Goal: Task Accomplishment & Management: Use online tool/utility

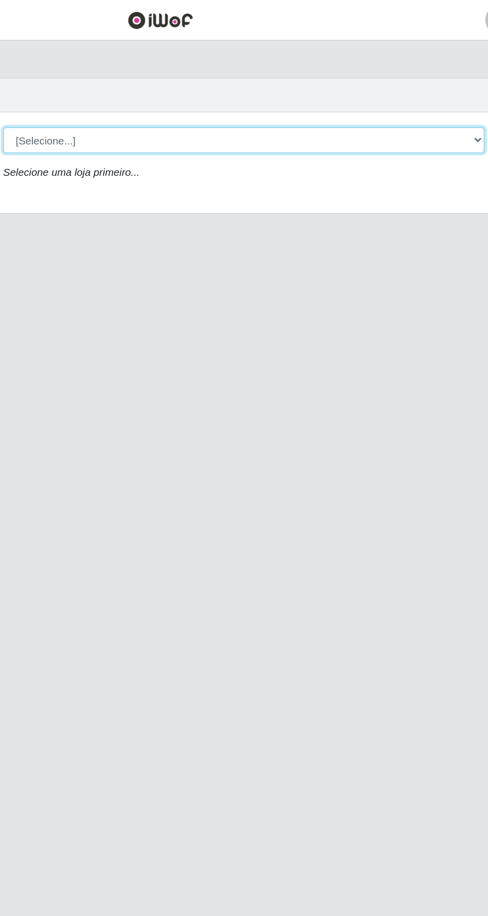
click at [386, 91] on select "[Selecione...] [GEOGRAPHIC_DATA] - [GEOGRAPHIC_DATA] [GEOGRAPHIC_DATA] - [GEOGR…" at bounding box center [301, 94] width 324 height 17
select select "508"
click at [139, 86] on select "[Selecione...] [GEOGRAPHIC_DATA] - [GEOGRAPHIC_DATA] [GEOGRAPHIC_DATA] - [GEOGR…" at bounding box center [301, 94] width 324 height 17
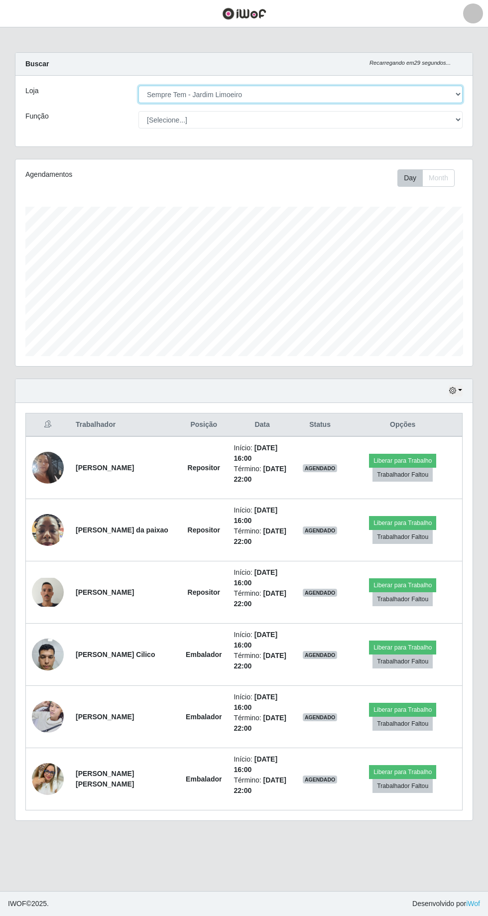
scroll to position [206, 457]
click at [49, 593] on img at bounding box center [48, 592] width 32 height 29
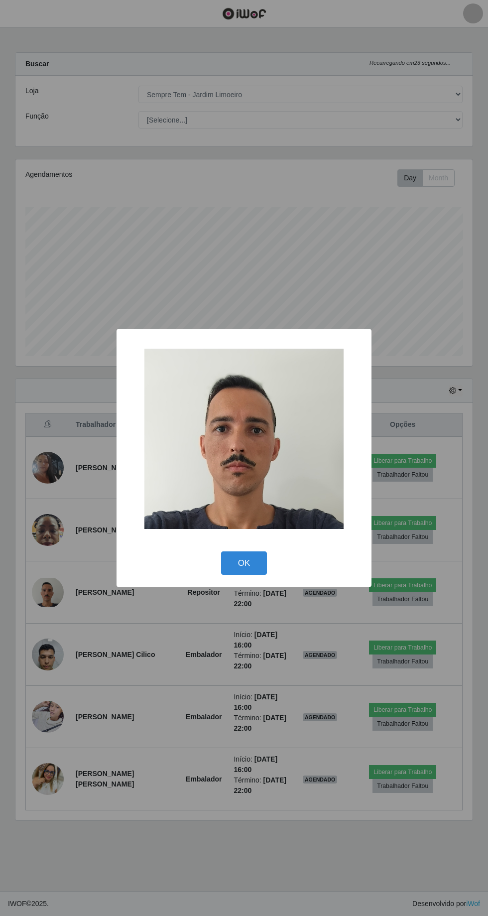
click at [263, 575] on button "OK" at bounding box center [244, 563] width 46 height 23
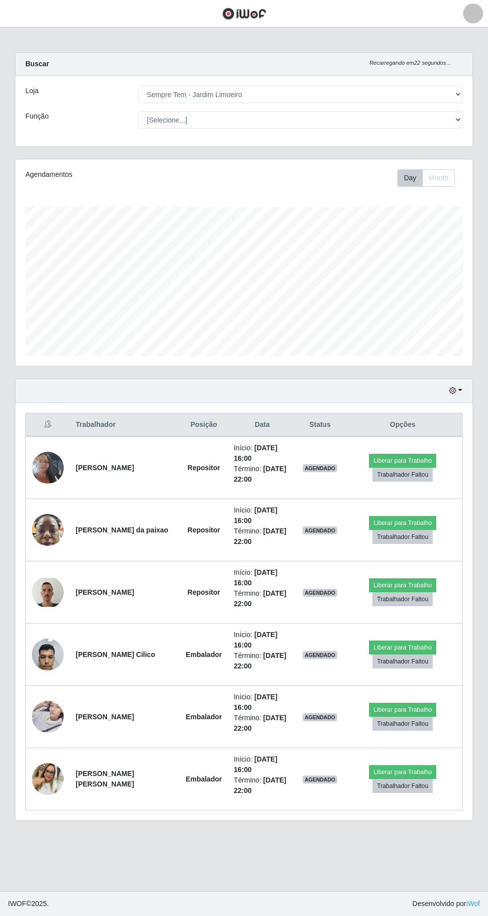
click at [54, 658] on img at bounding box center [48, 654] width 32 height 42
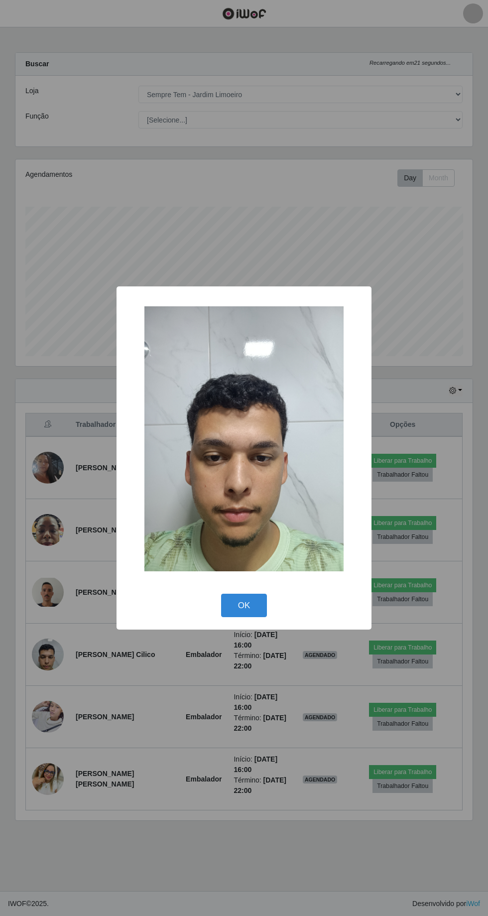
click at [257, 617] on button "OK" at bounding box center [244, 605] width 46 height 23
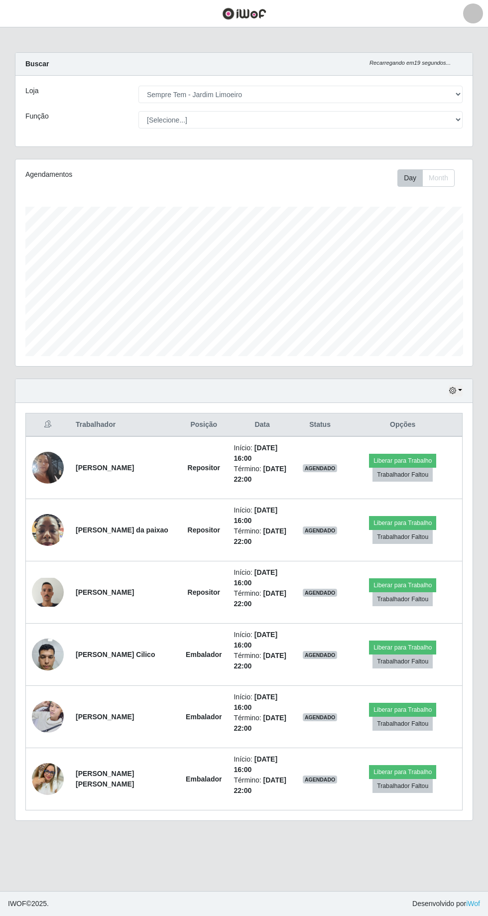
click at [58, 714] on img at bounding box center [48, 717] width 32 height 42
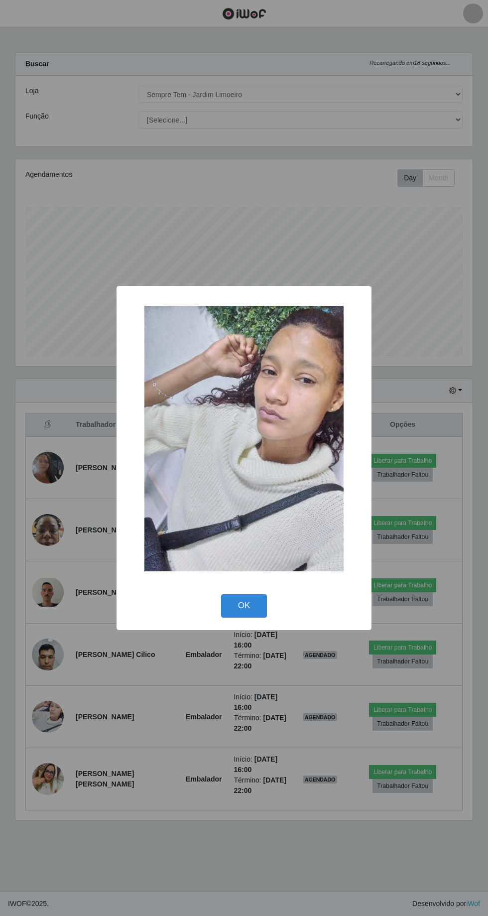
click at [262, 618] on button "OK" at bounding box center [244, 606] width 46 height 23
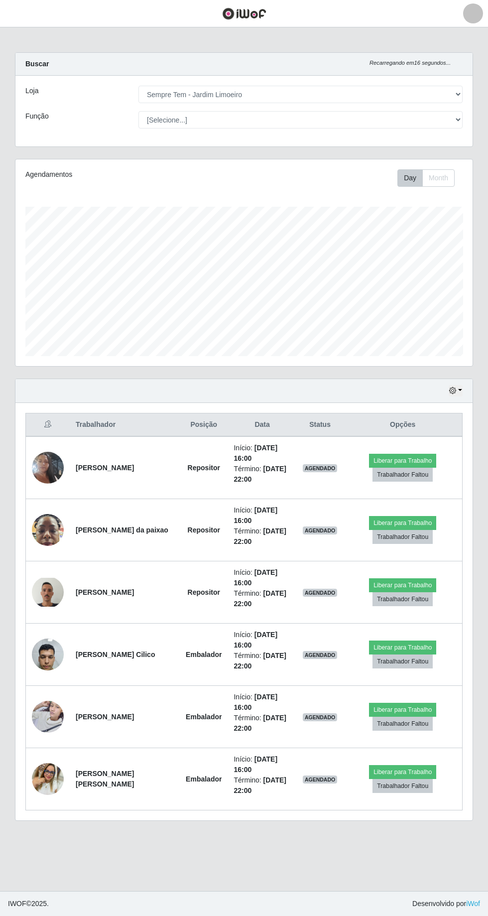
click at [51, 467] on img at bounding box center [48, 468] width 32 height 57
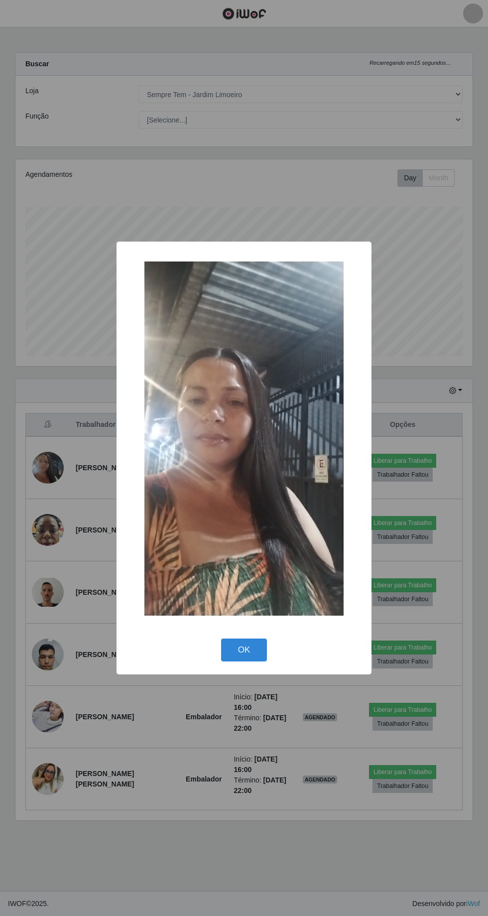
click at [262, 662] on button "OK" at bounding box center [244, 650] width 46 height 23
